Goal: Task Accomplishment & Management: Manage account settings

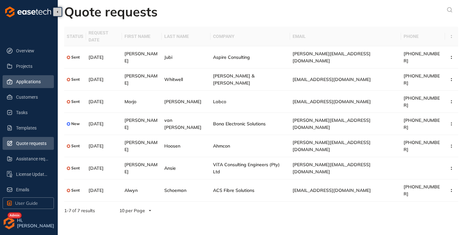
click at [29, 78] on span "Applications" at bounding box center [32, 81] width 33 height 13
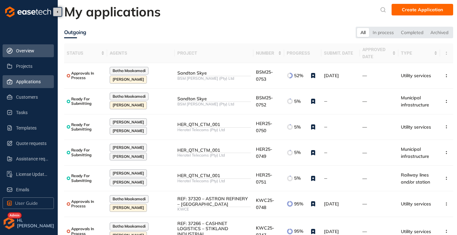
click at [29, 50] on span "Overview" at bounding box center [32, 50] width 33 height 13
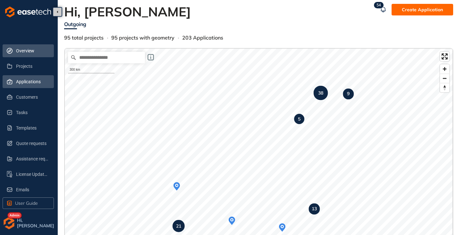
click at [26, 82] on span "Applications" at bounding box center [32, 81] width 33 height 13
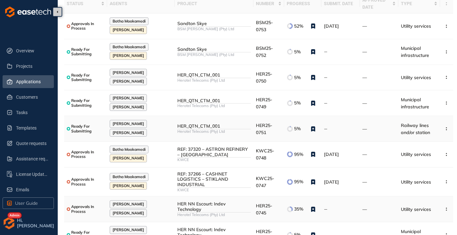
scroll to position [64, 0]
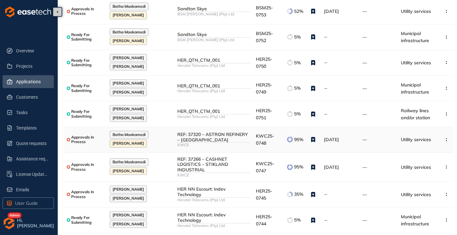
click at [220, 143] on div "KWCE" at bounding box center [215, 145] width 74 height 4
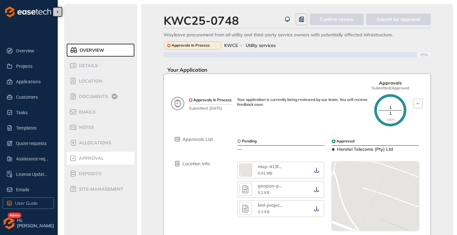
click at [96, 159] on span "Approval" at bounding box center [90, 157] width 27 height 5
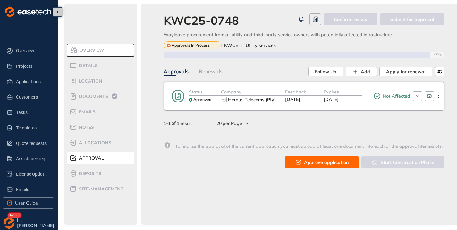
click at [320, 162] on span "Approve application" at bounding box center [326, 162] width 45 height 7
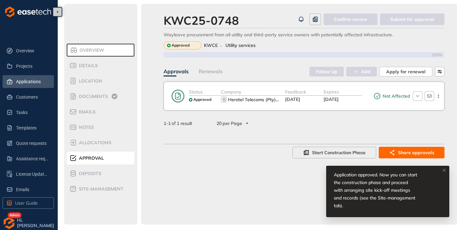
click at [16, 85] on span "Applications" at bounding box center [32, 81] width 33 height 13
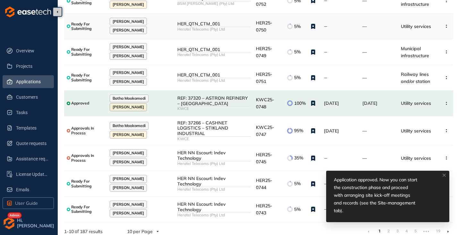
scroll to position [102, 0]
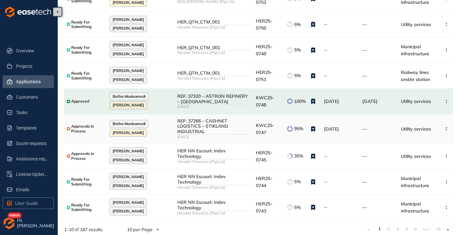
click at [211, 134] on div "KWCE" at bounding box center [215, 136] width 74 height 4
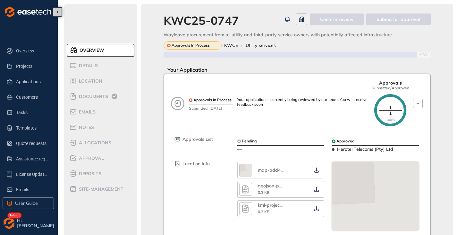
click at [87, 165] on ul "Overview Details Location Documents Emails Notes allocations Approval Deposits …" at bounding box center [101, 119] width 68 height 154
click at [89, 160] on span "Approval" at bounding box center [90, 157] width 27 height 5
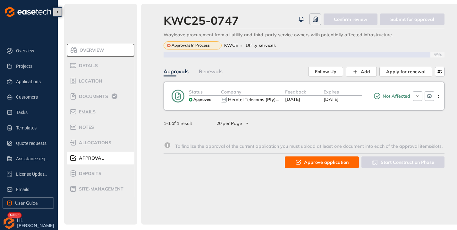
click at [319, 161] on span "Approve application" at bounding box center [326, 162] width 45 height 7
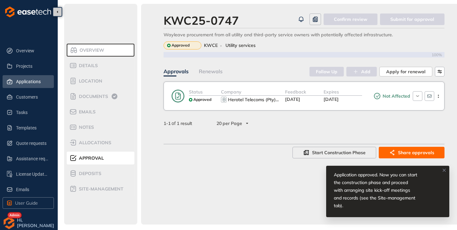
click at [25, 82] on span "Applications" at bounding box center [32, 81] width 33 height 13
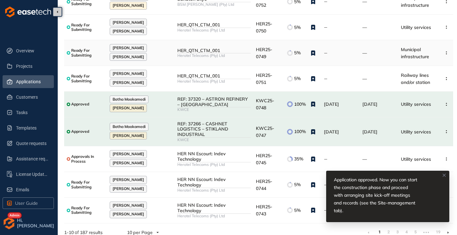
scroll to position [102, 0]
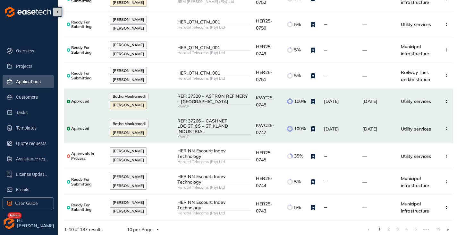
click at [448, 228] on icon at bounding box center [449, 229] width 2 height 3
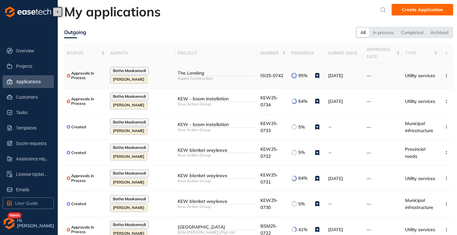
click at [210, 79] on div "Isipani Construction" at bounding box center [217, 78] width 78 height 4
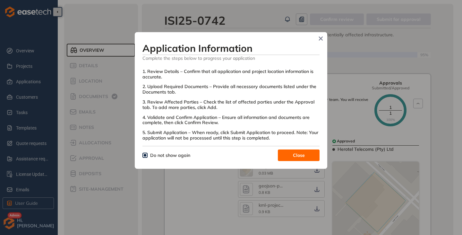
click at [282, 152] on button "Close" at bounding box center [299, 155] width 42 height 12
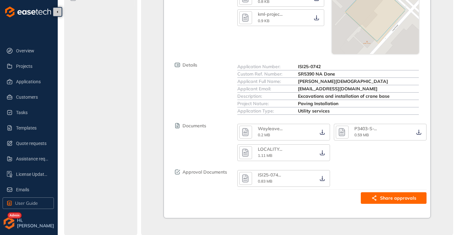
scroll to position [195, 0]
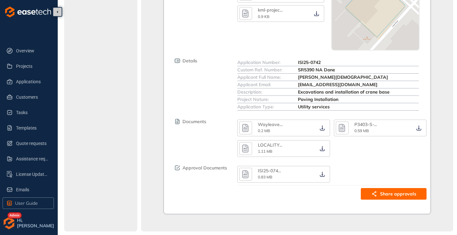
click at [251, 170] on button "button" at bounding box center [245, 174] width 13 height 13
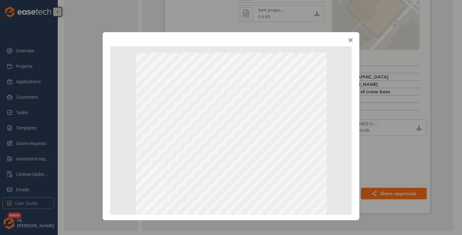
click at [351, 40] on icon "Close" at bounding box center [351, 40] width 4 height 4
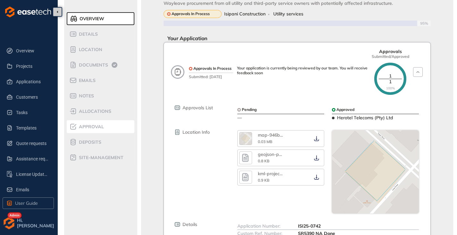
scroll to position [0, 0]
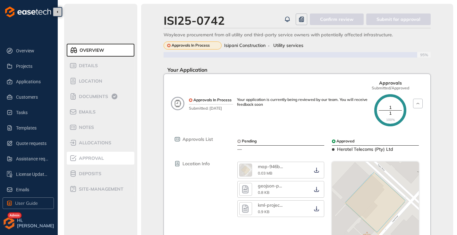
click at [85, 158] on span "Approval" at bounding box center [90, 157] width 27 height 5
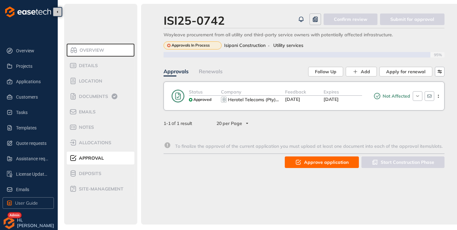
click at [308, 165] on span "Approve application" at bounding box center [326, 162] width 45 height 7
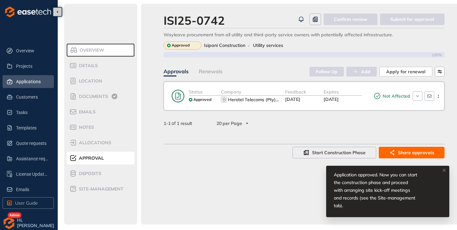
click at [20, 85] on span "Applications" at bounding box center [32, 81] width 33 height 13
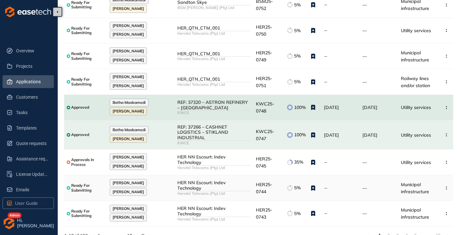
scroll to position [102, 0]
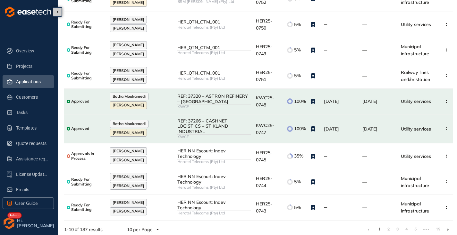
click at [446, 226] on li at bounding box center [448, 229] width 10 height 10
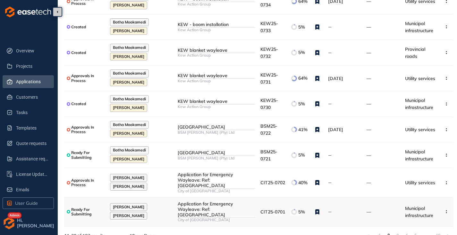
scroll to position [102, 0]
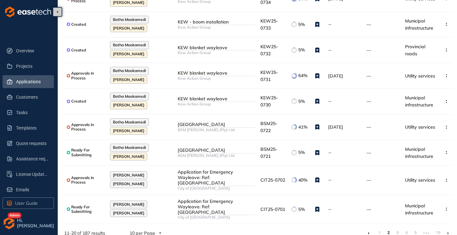
click at [448, 231] on icon at bounding box center [449, 232] width 2 height 3
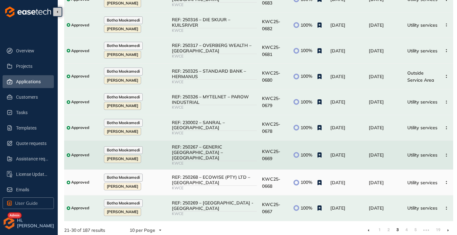
scroll to position [102, 0]
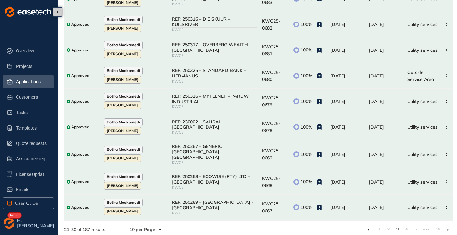
click at [447, 225] on li at bounding box center [448, 229] width 10 height 10
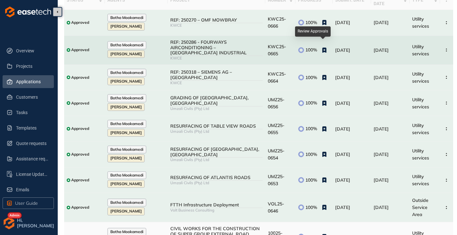
scroll to position [109, 0]
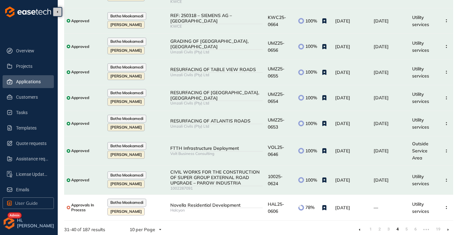
click at [448, 228] on icon at bounding box center [449, 229] width 2 height 3
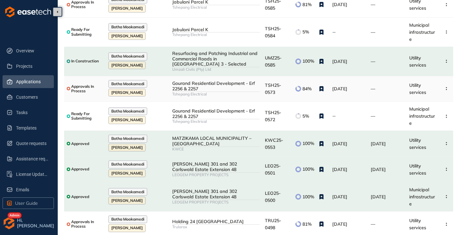
scroll to position [102, 0]
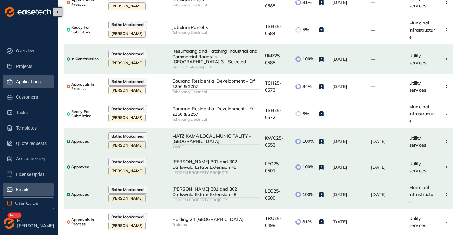
click at [27, 192] on span "Emails" at bounding box center [32, 189] width 33 height 13
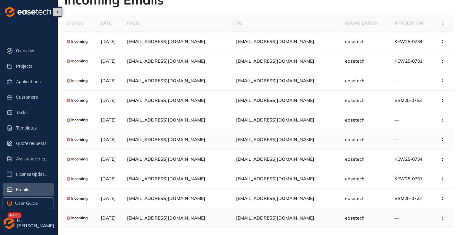
scroll to position [23, 0]
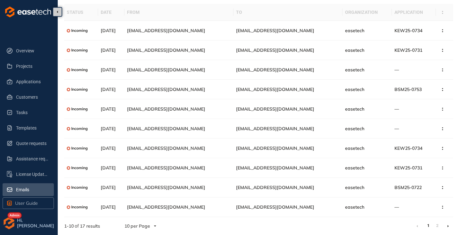
click at [449, 225] on icon at bounding box center [449, 225] width 2 height 3
click at [28, 173] on span "License Update Requests" at bounding box center [32, 174] width 33 height 13
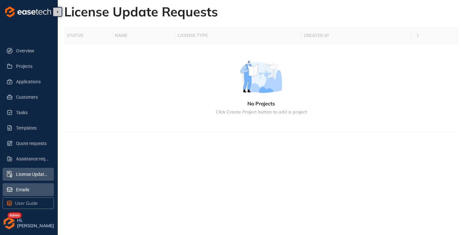
click at [20, 189] on span "Emails" at bounding box center [32, 189] width 33 height 13
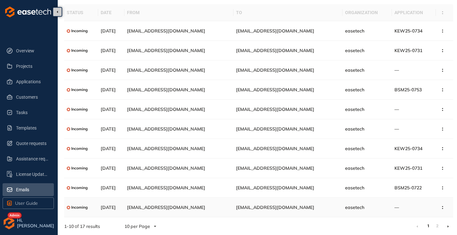
scroll to position [23, 0]
click at [142, 224] on input "search" at bounding box center [138, 226] width 27 height 10
click at [134, 210] on div "20 per Page" at bounding box center [141, 212] width 31 height 7
